Goal: Browse casually

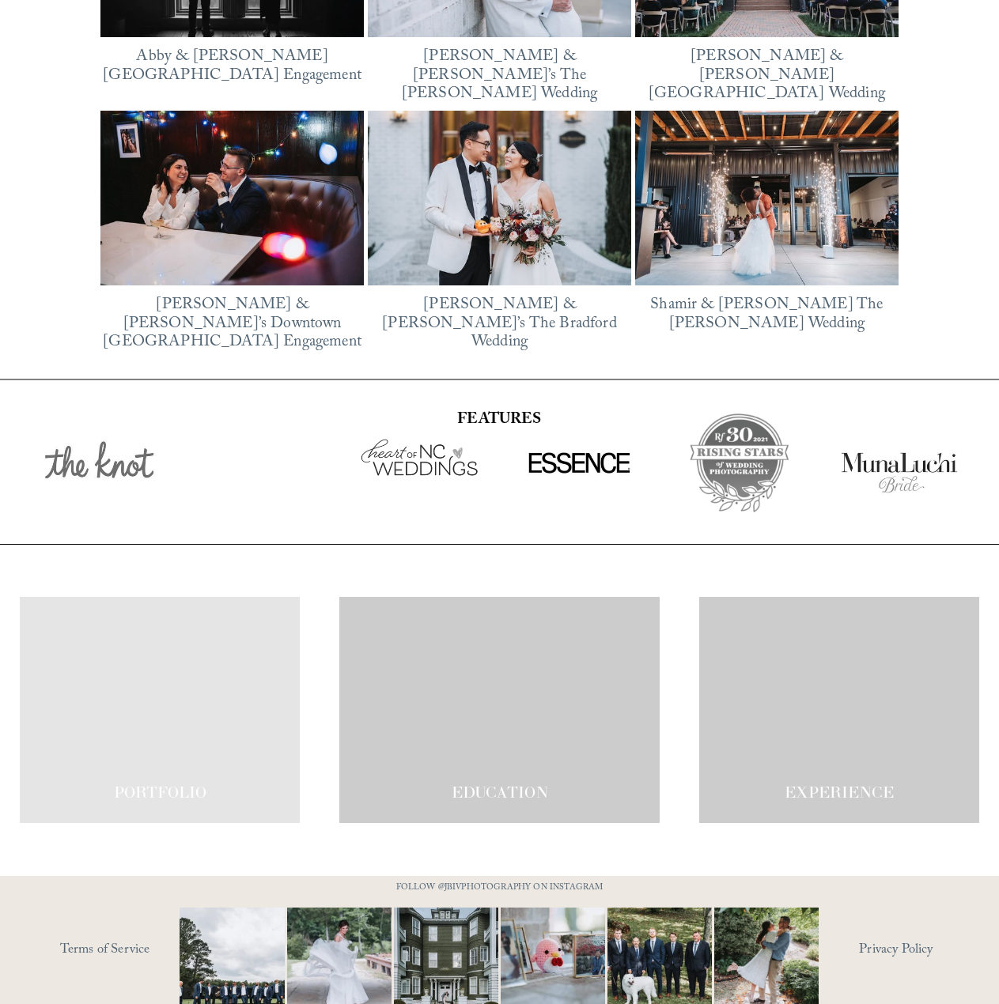
scroll to position [2562, 0]
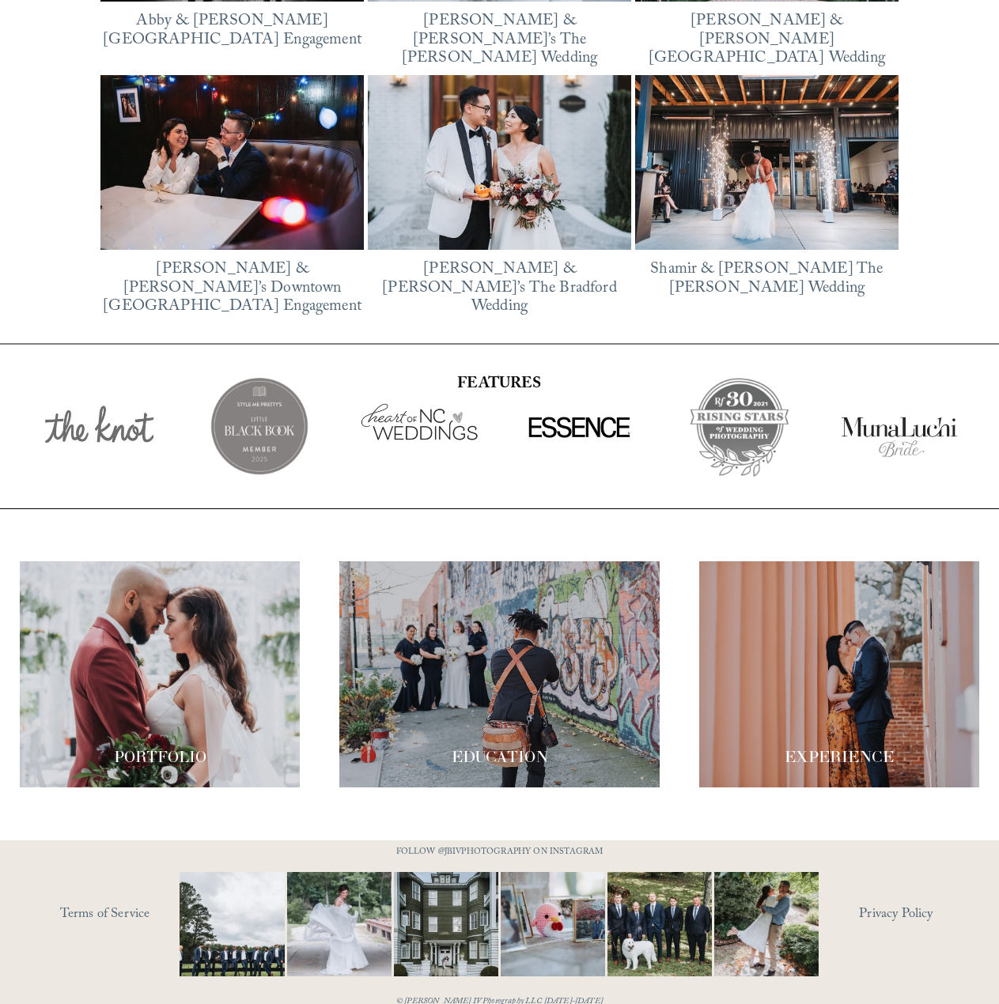
click at [159, 747] on span "PORTFOLIO" at bounding box center [160, 756] width 93 height 19
click at [183, 677] on div at bounding box center [160, 674] width 280 height 227
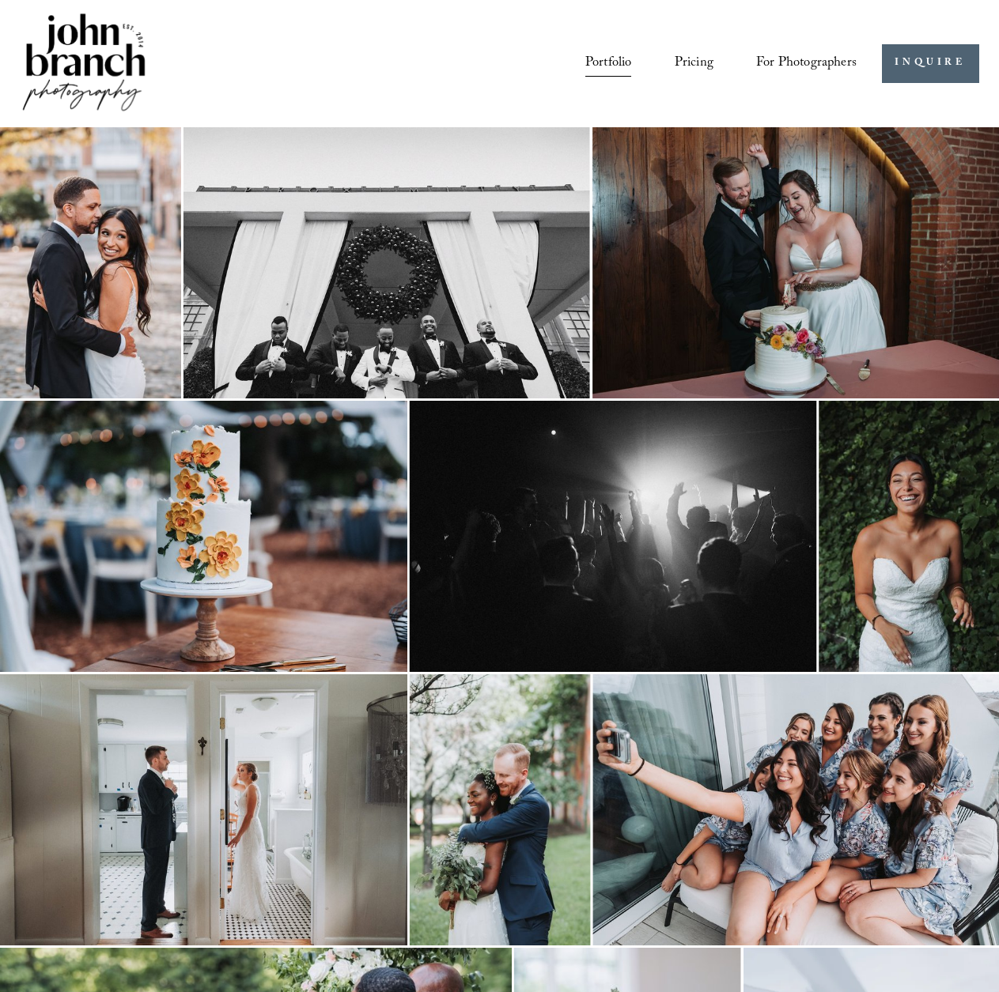
click at [127, 489] on img at bounding box center [203, 536] width 407 height 271
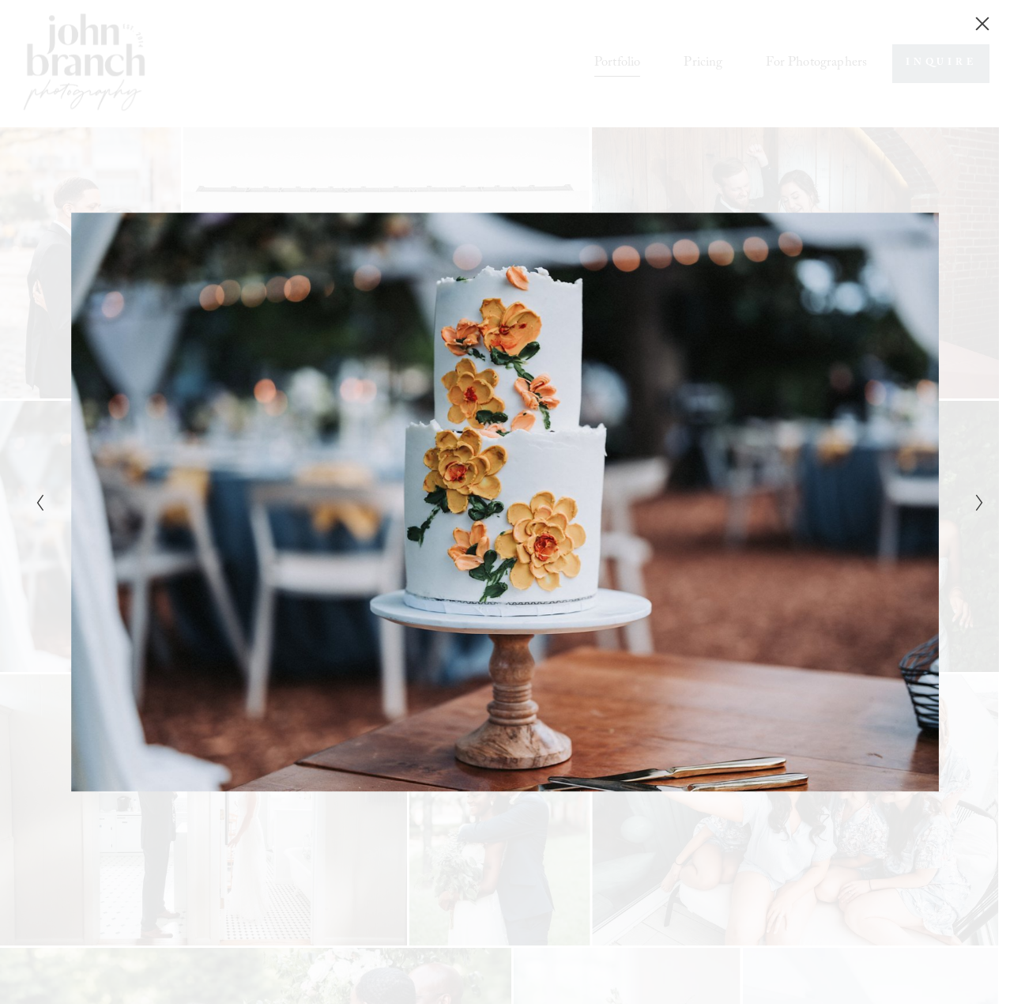
click at [429, 859] on div "Gallery" at bounding box center [267, 502] width 475 height 912
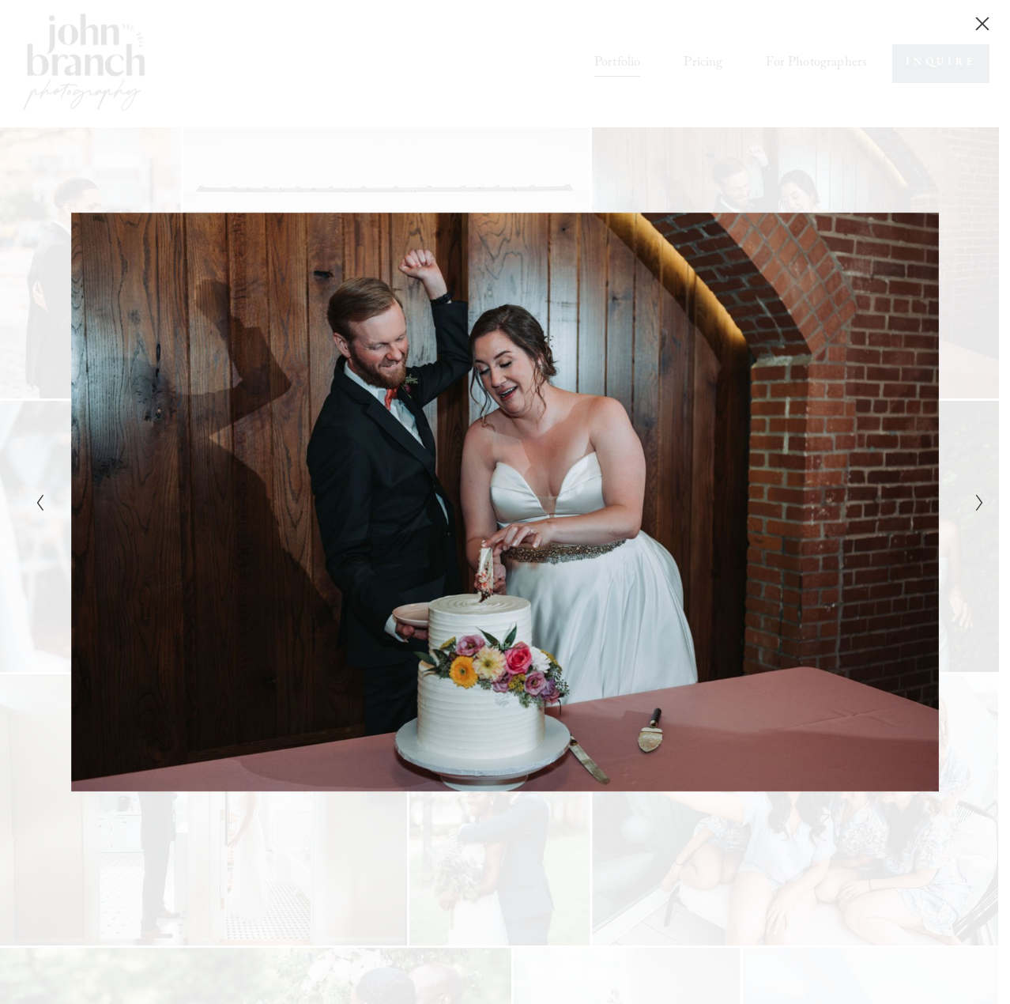
click at [431, 840] on div "Gallery" at bounding box center [267, 502] width 475 height 912
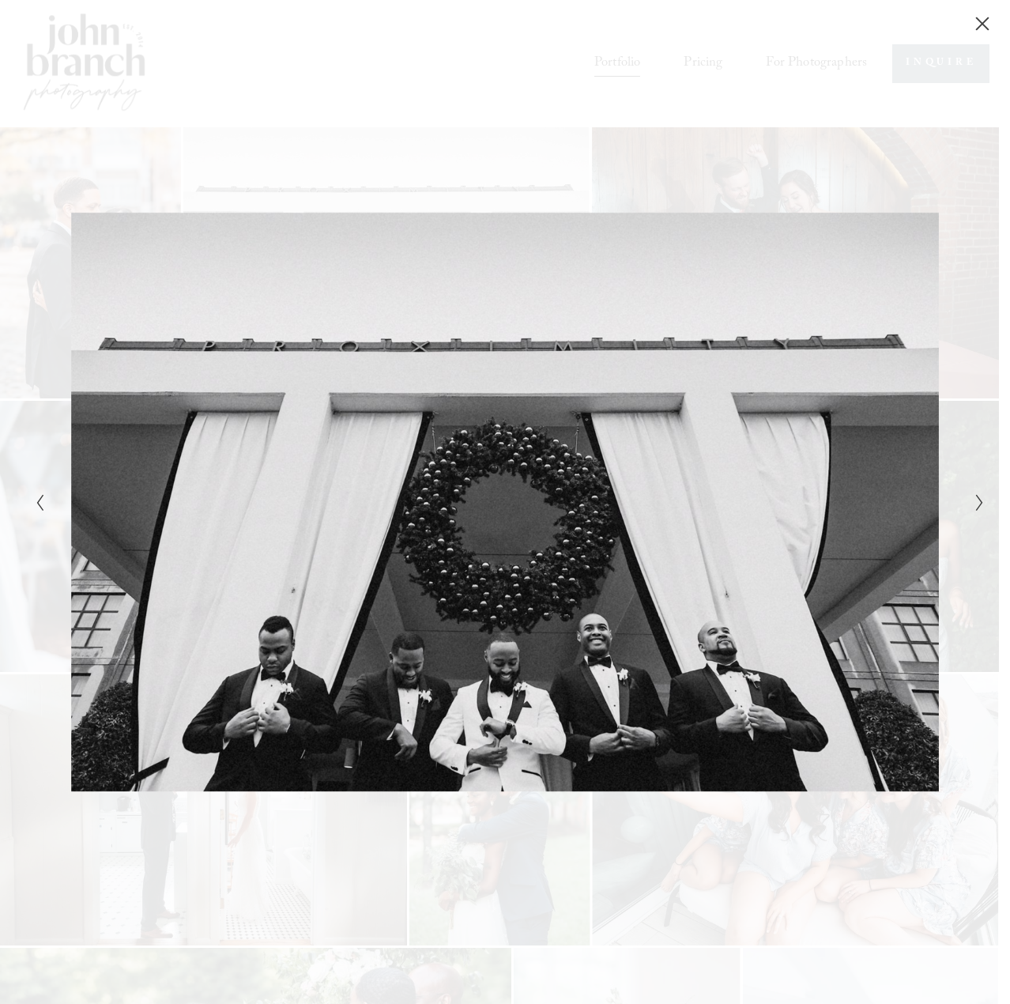
click at [431, 840] on div "Gallery" at bounding box center [267, 502] width 475 height 912
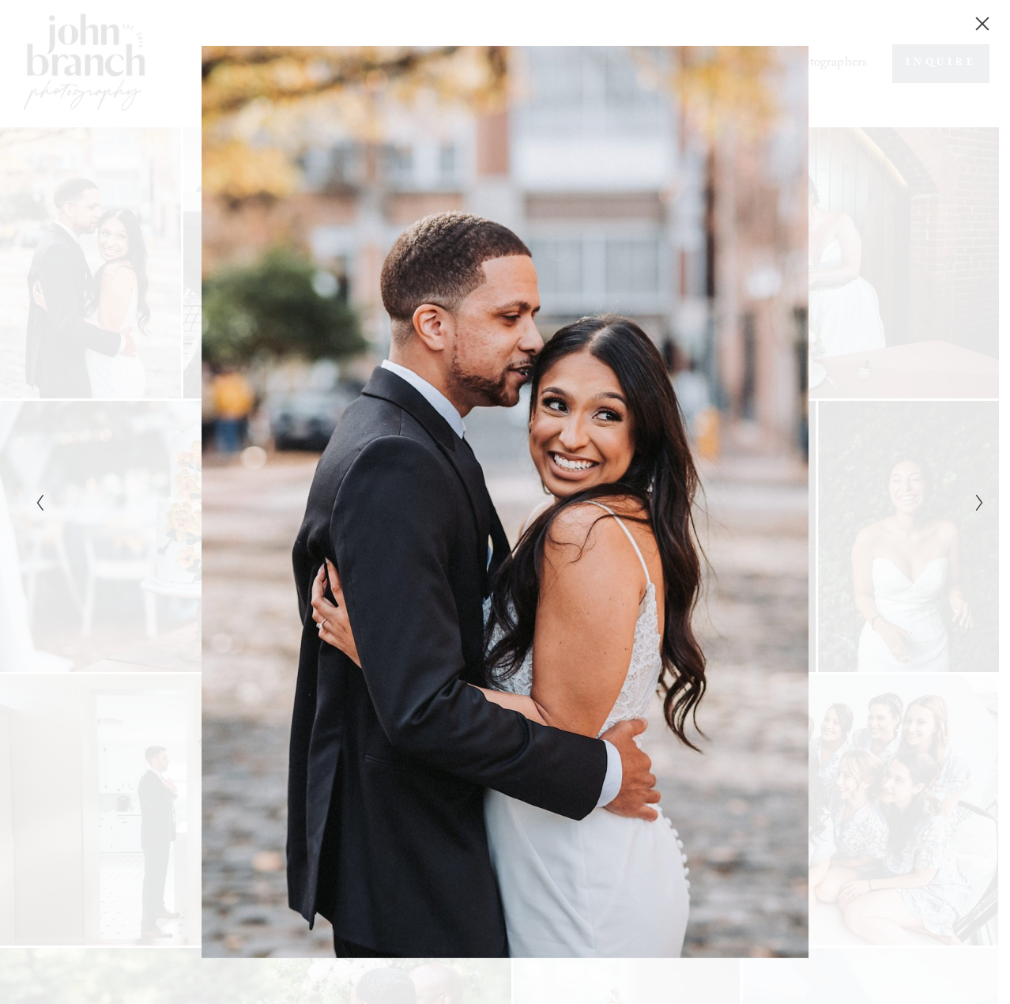
click at [894, 236] on div "Gallery" at bounding box center [742, 502] width 475 height 912
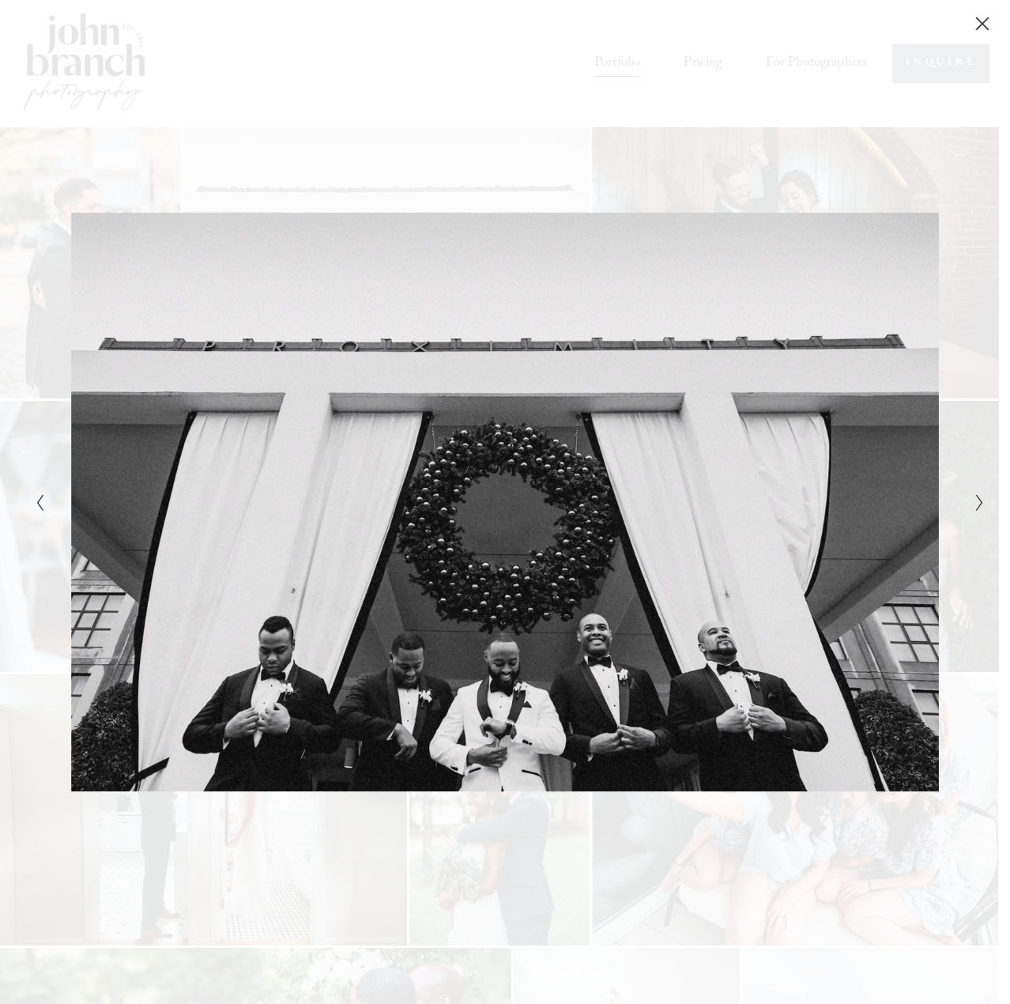
click at [978, 19] on icon "Close" at bounding box center [982, 23] width 13 height 13
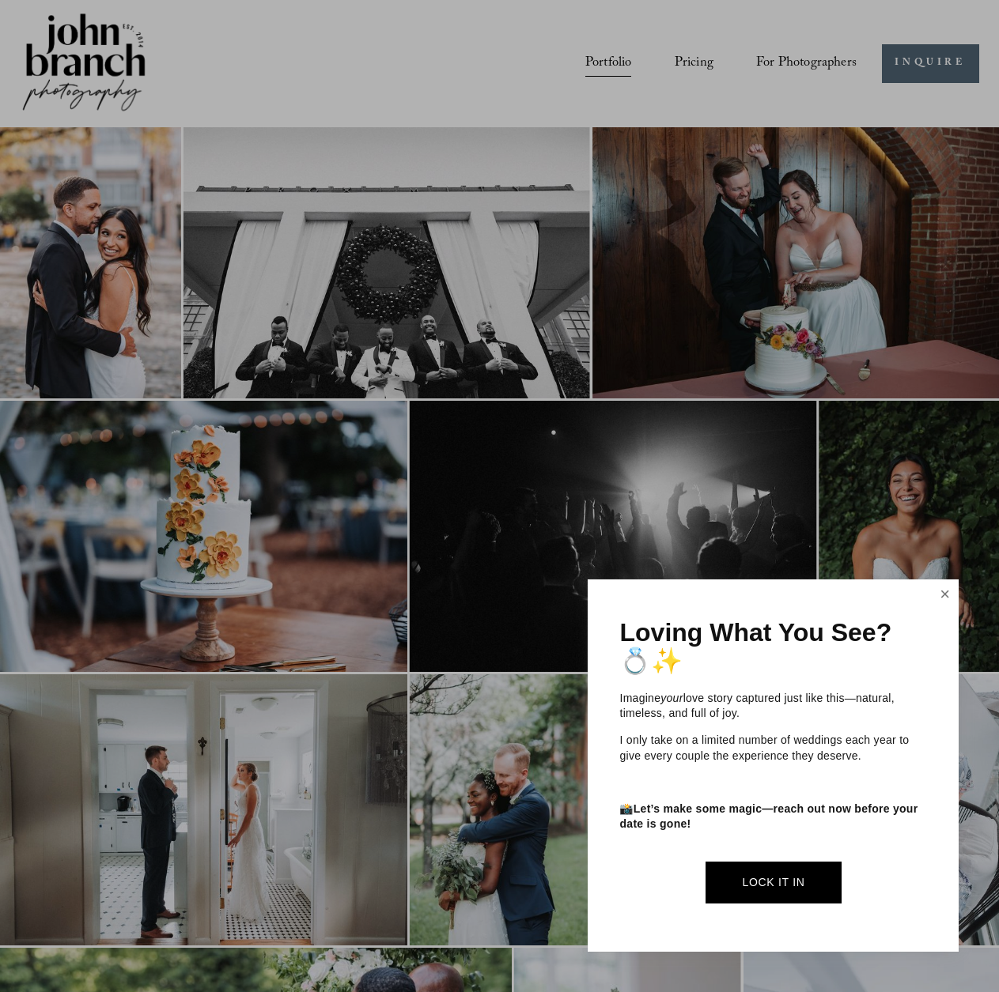
click at [945, 595] on link "Close" at bounding box center [945, 594] width 24 height 25
